Goal: Find specific page/section: Find specific page/section

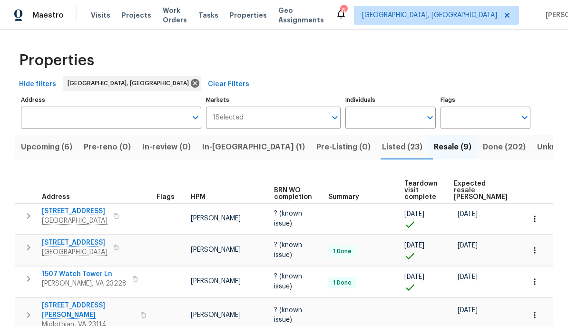
click at [382, 148] on span "Listed (23)" at bounding box center [402, 146] width 40 height 13
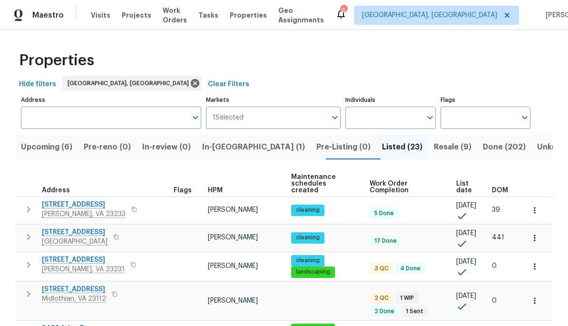
click at [504, 187] on span "DOM" at bounding box center [500, 190] width 16 height 7
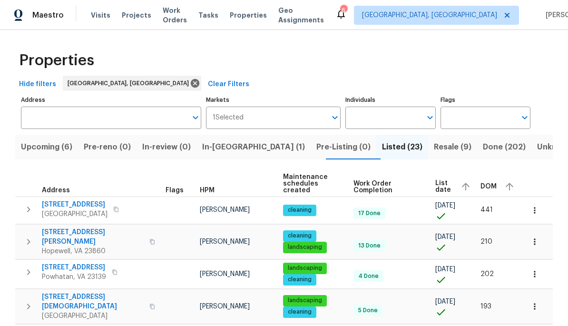
click at [491, 183] on span "DOM" at bounding box center [489, 186] width 16 height 7
